Goal: Information Seeking & Learning: Learn about a topic

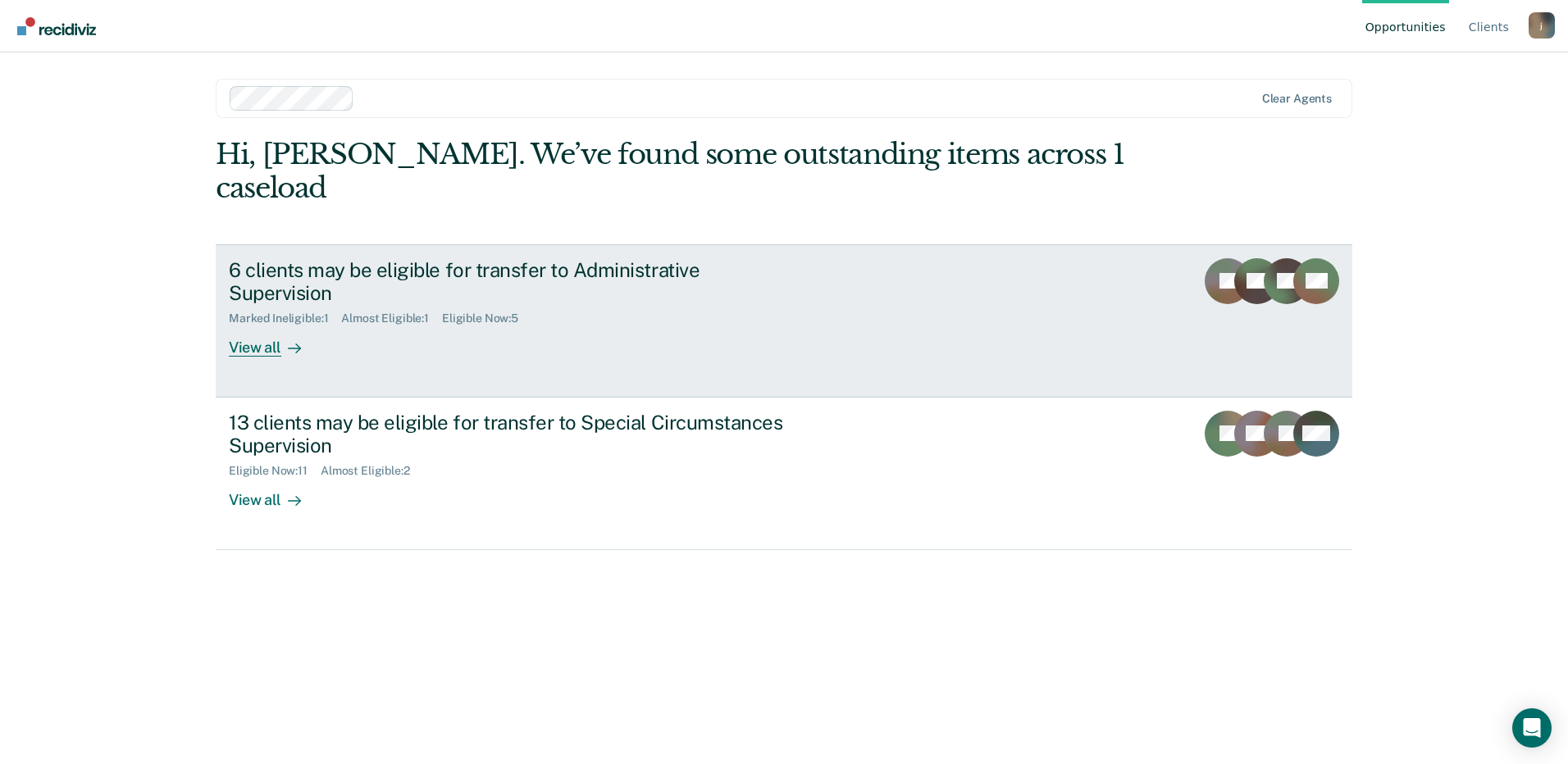
click at [596, 258] on div "6 clients may be eligible for transfer to Administrative Supervision" at bounding box center [516, 281] width 575 height 47
